Goal: Information Seeking & Learning: Learn about a topic

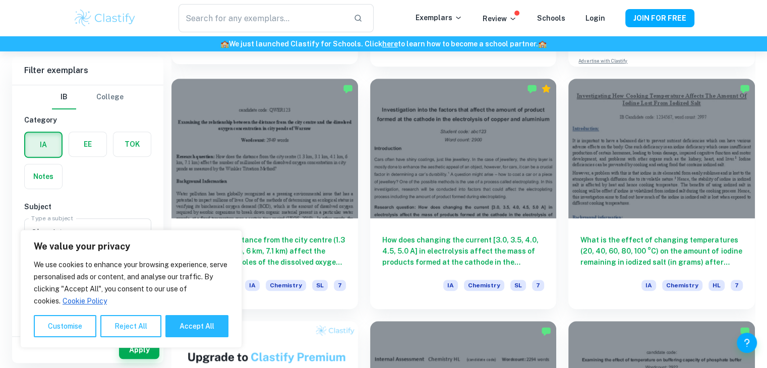
scroll to position [506, 0]
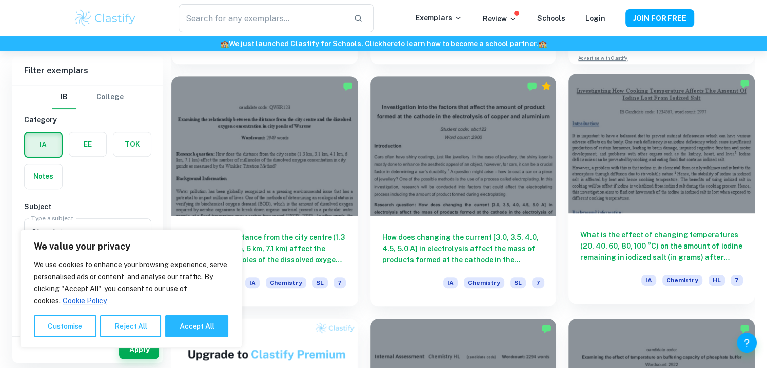
click at [669, 138] on div at bounding box center [661, 144] width 187 height 140
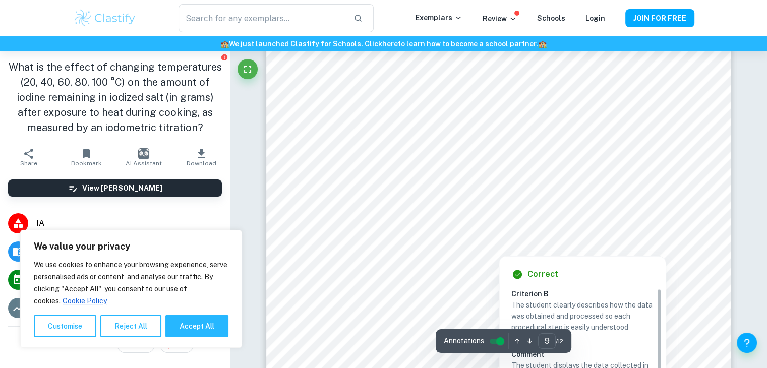
scroll to position [5259, 0]
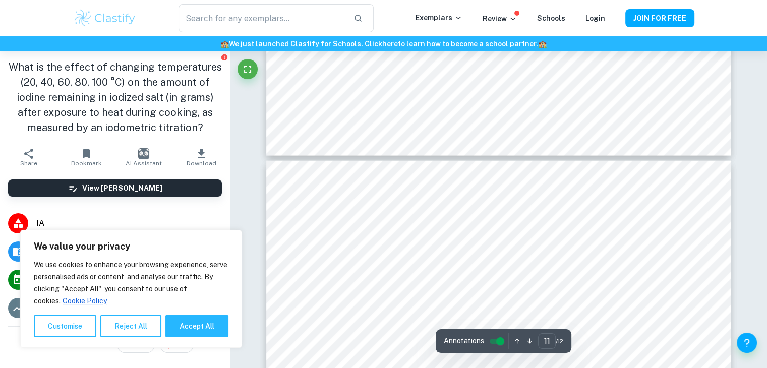
type input "10"
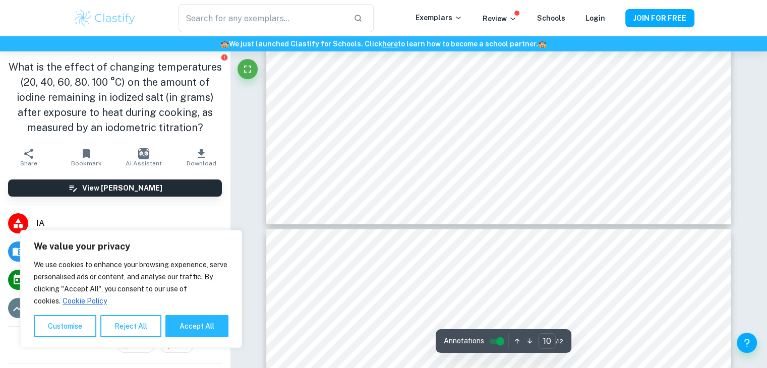
scroll to position [6115, 0]
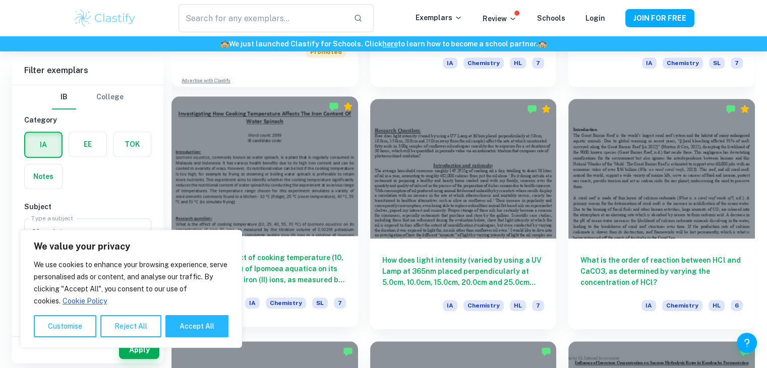
scroll to position [1057, 0]
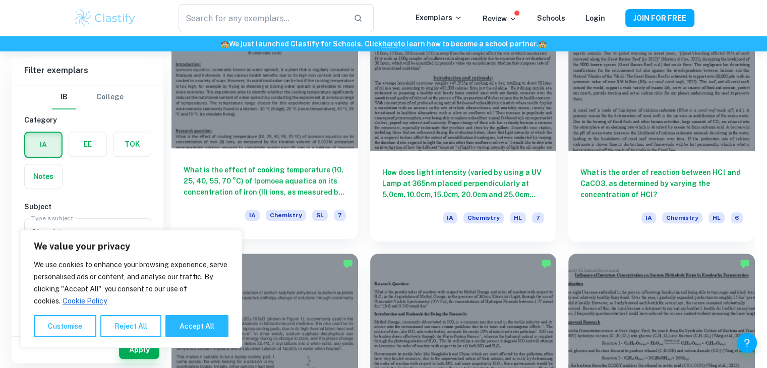
click at [300, 172] on h6 "What is the effect of cooking temperature (10, 25, 40, 55, 70 °C) of Ipomoea aq…" at bounding box center [264, 180] width 162 height 33
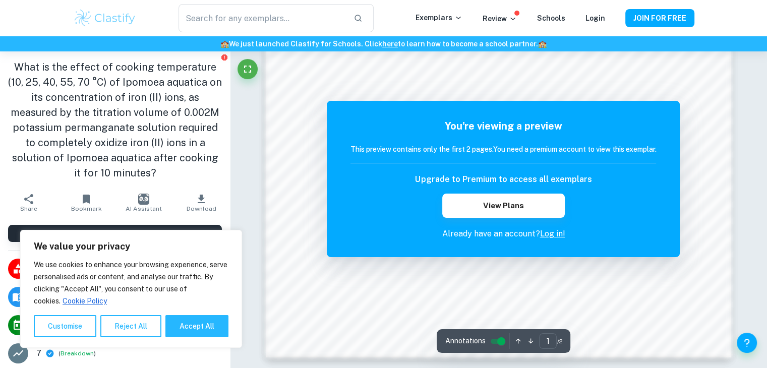
scroll to position [970, 0]
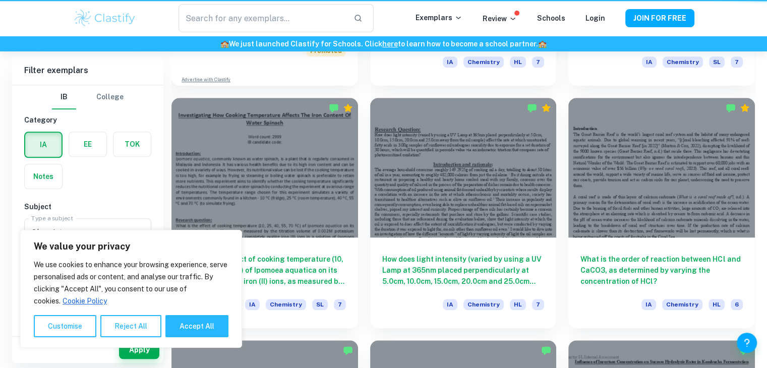
scroll to position [1057, 0]
